Goal: Task Accomplishment & Management: Use online tool/utility

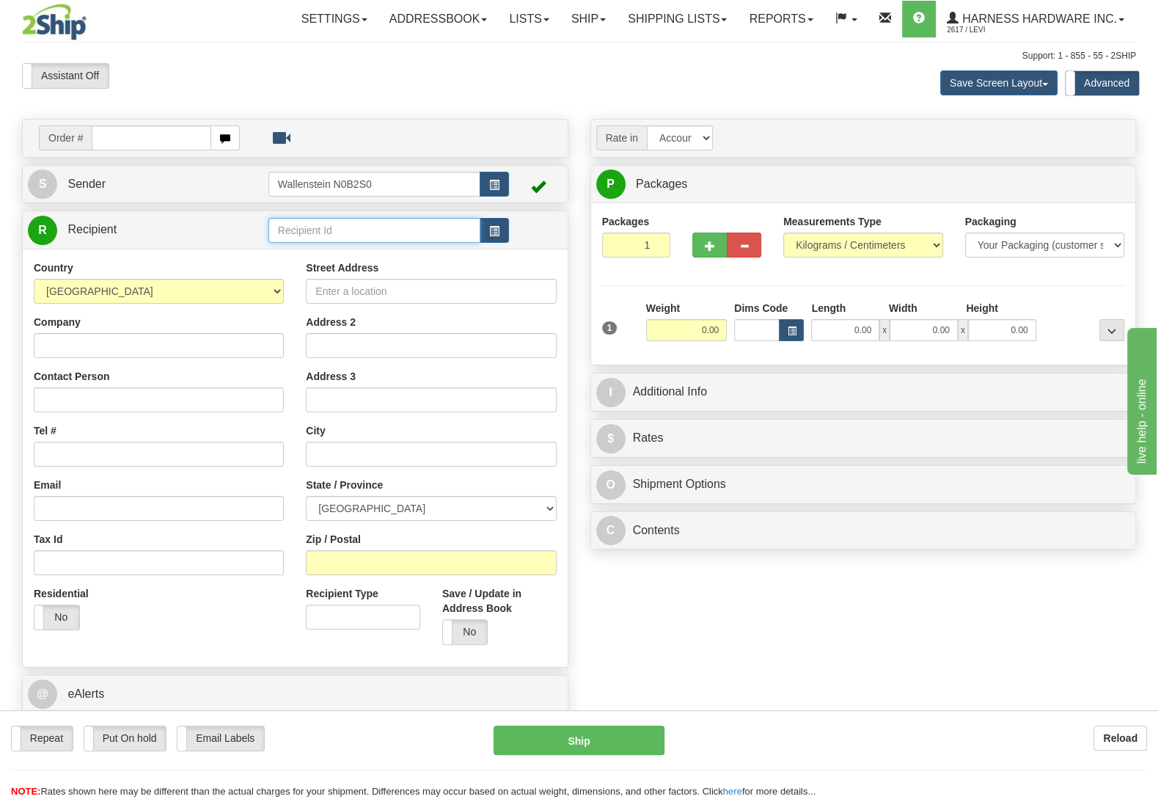
click at [310, 237] on input "text" at bounding box center [374, 230] width 212 height 25
type input "leas"
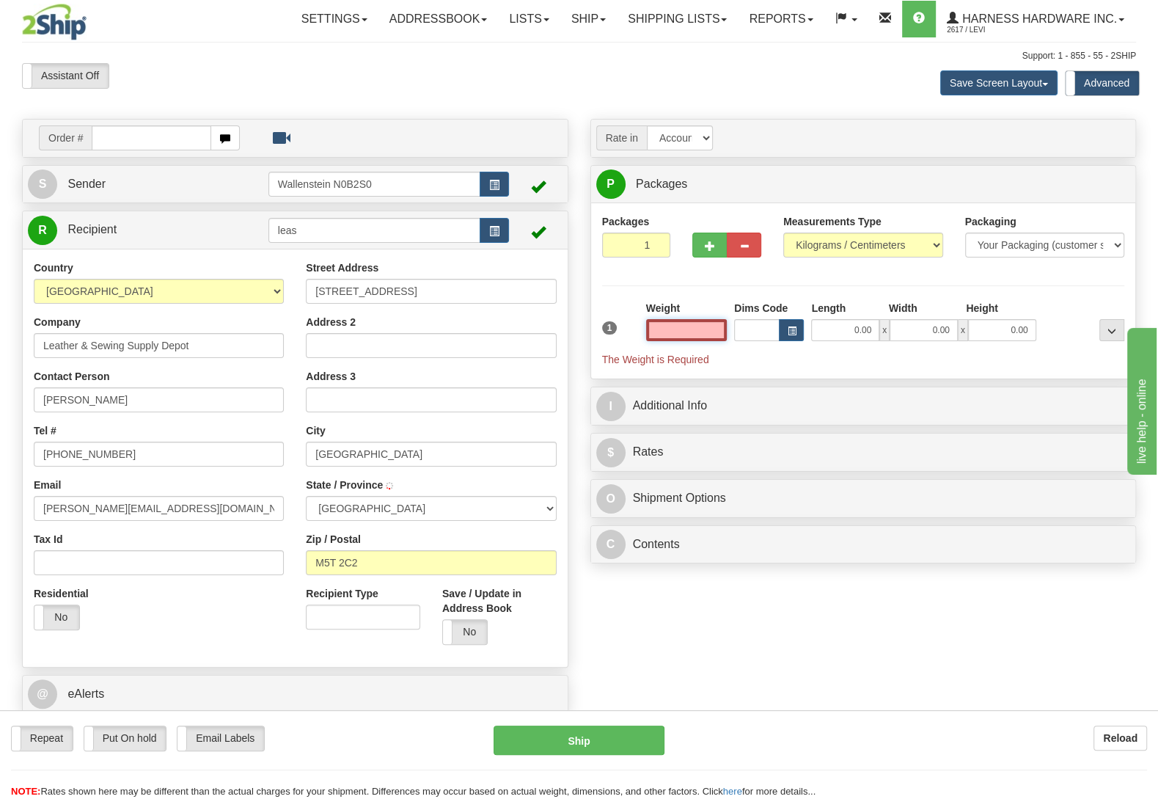
type input "1"
type input "TORONTO"
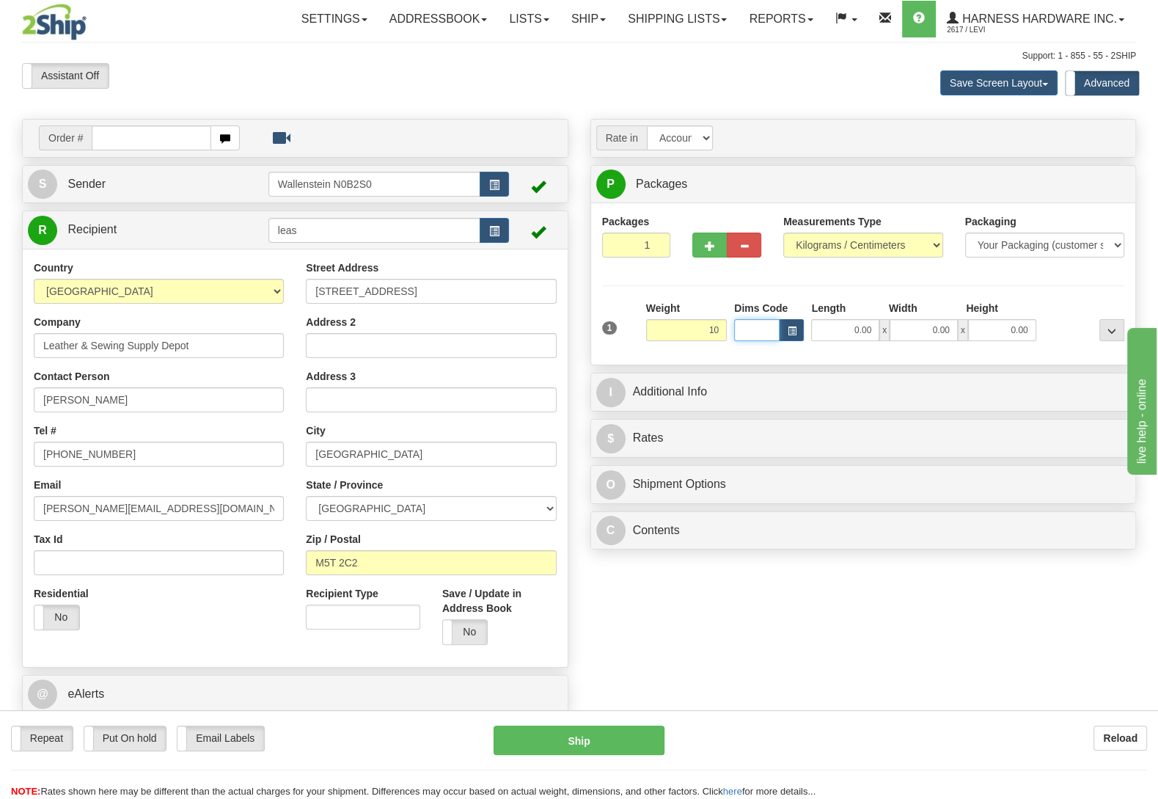
type input "10.00"
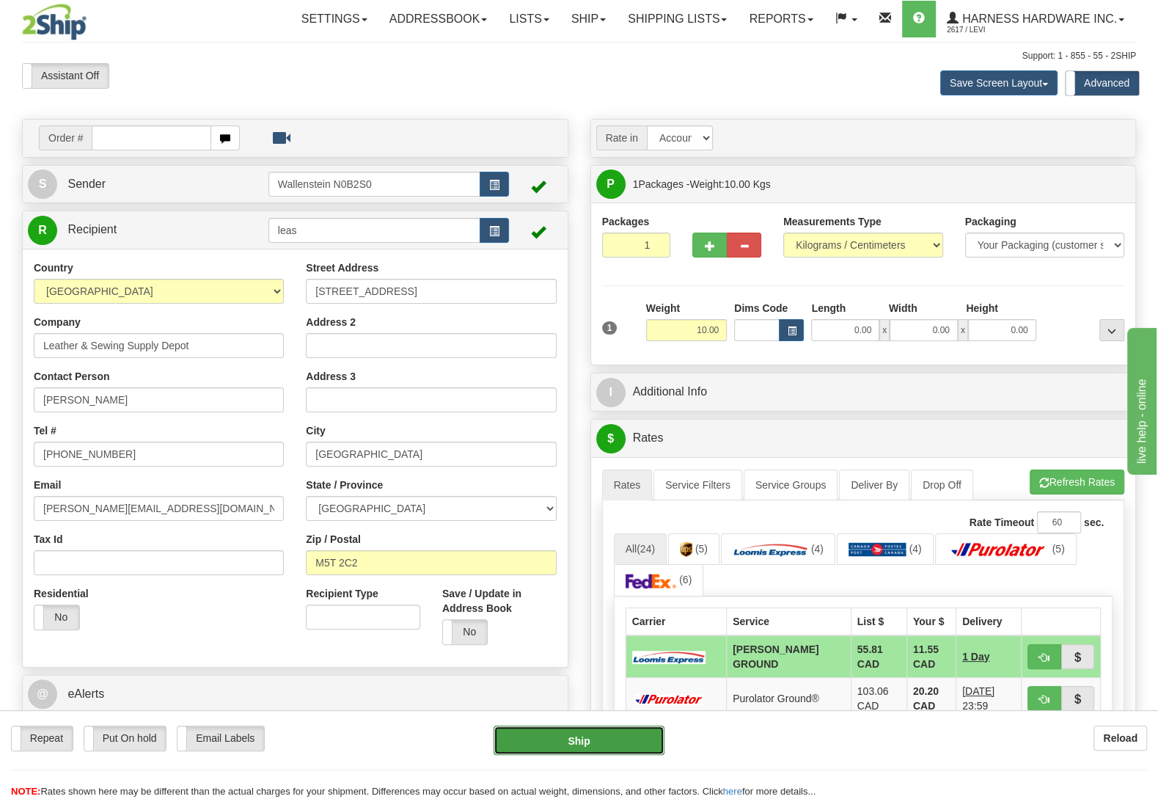
click at [596, 726] on button "Ship" at bounding box center [578, 739] width 171 height 29
type input "DD"
